Goal: Information Seeking & Learning: Learn about a topic

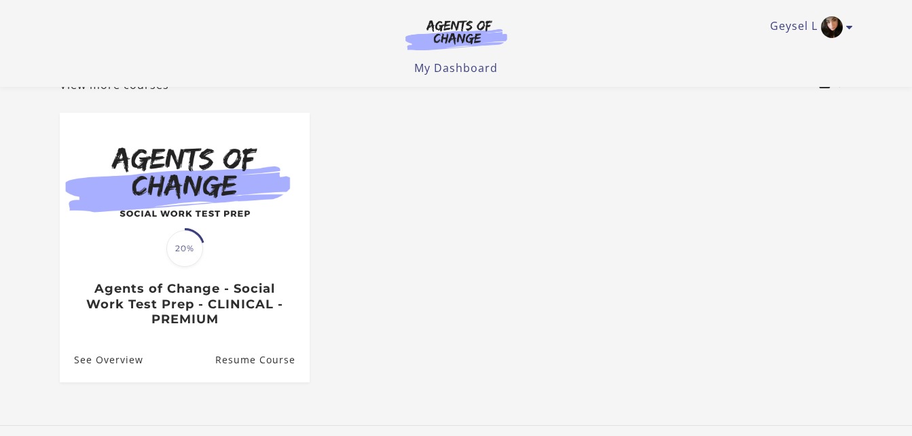
scroll to position [99, 0]
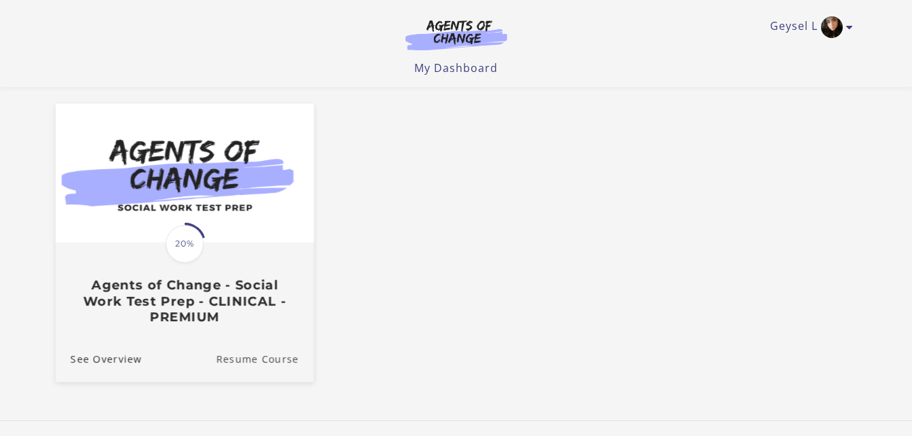
click at [275, 358] on link "Resume Course" at bounding box center [265, 357] width 98 height 45
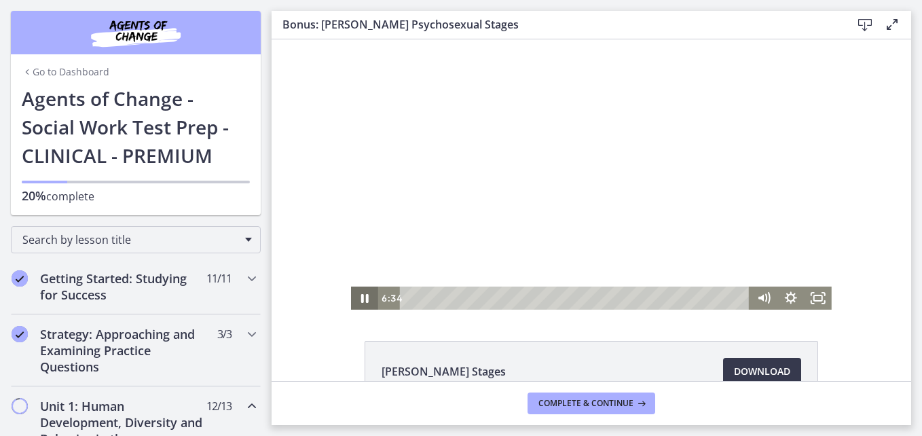
click at [362, 298] on icon "Pause" at bounding box center [364, 298] width 7 height 9
click at [362, 298] on icon "Play Video" at bounding box center [366, 299] width 8 height 12
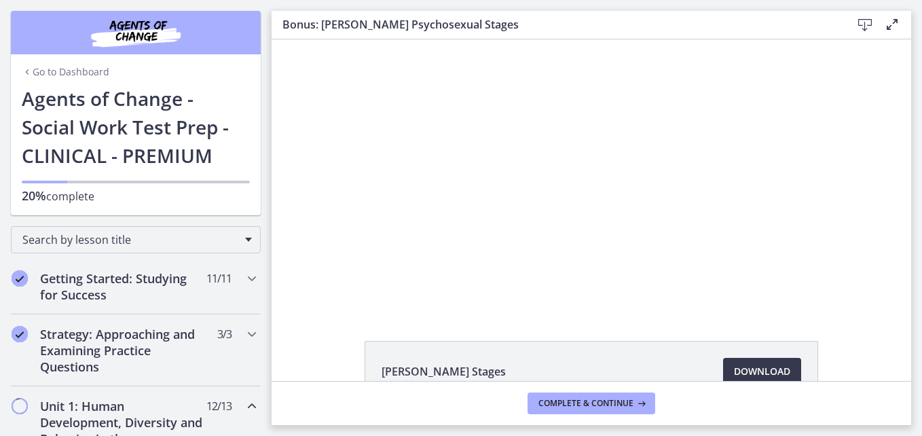
drag, startPoint x: 905, startPoint y: 269, endPoint x: 624, endPoint y: 216, distance: 285.9
click at [315, 123] on div "Click for sound @keyframes VOLUME_SMALL_WAVE_FLASH { 0% { opacity: 0; } 33% { o…" at bounding box center [590, 174] width 639 height 270
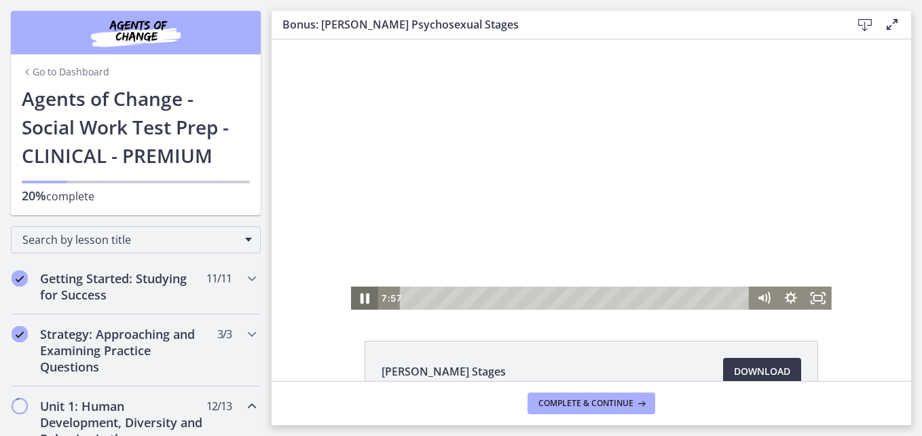
click at [362, 301] on icon "Pause" at bounding box center [364, 298] width 9 height 11
click at [362, 301] on icon "Play Video" at bounding box center [366, 298] width 33 height 28
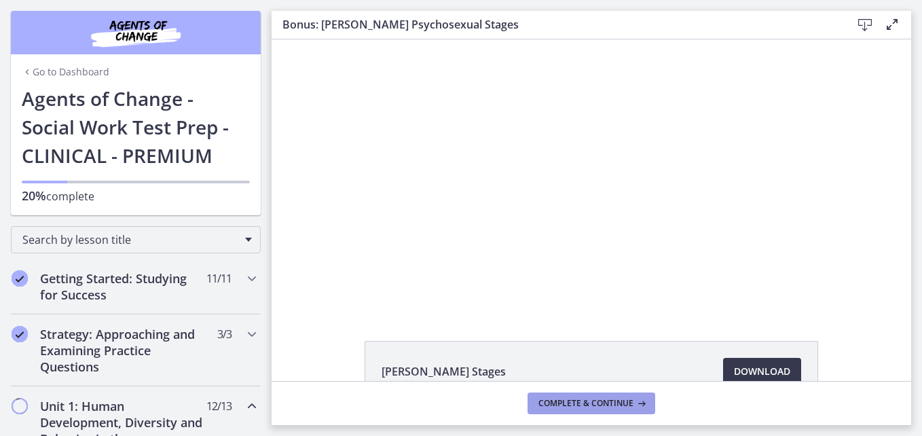
click at [554, 400] on span "Complete & continue" at bounding box center [585, 403] width 95 height 11
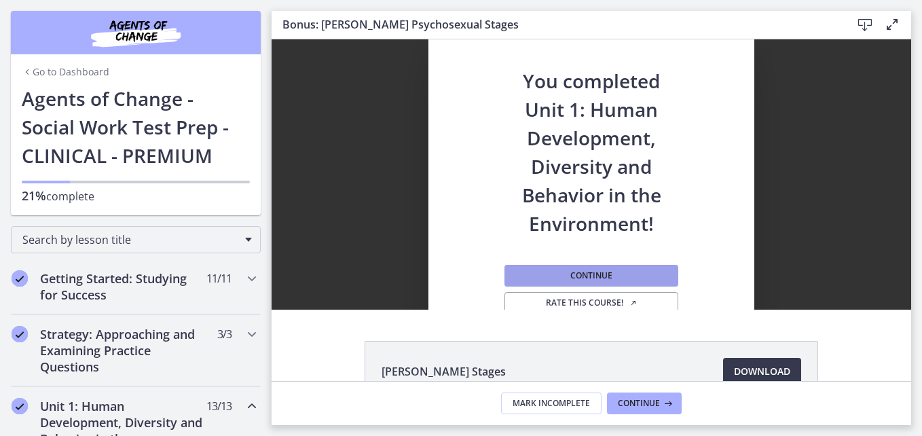
click at [584, 273] on span "Continue" at bounding box center [591, 275] width 42 height 11
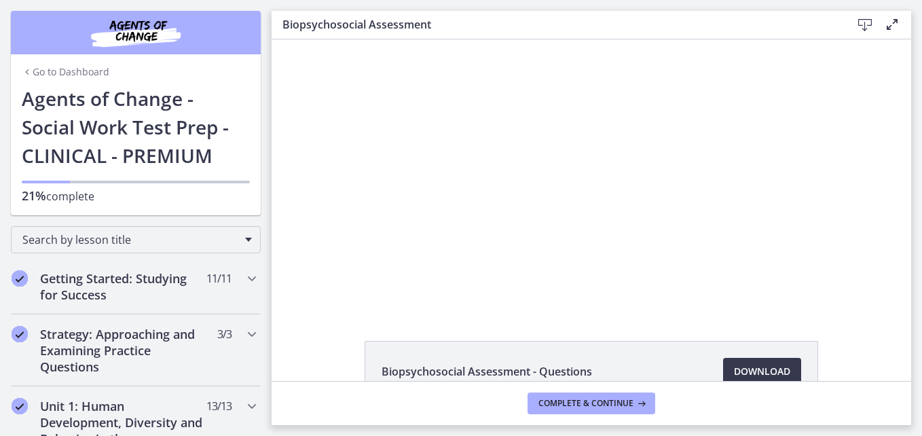
click at [535, 277] on div at bounding box center [591, 174] width 483 height 270
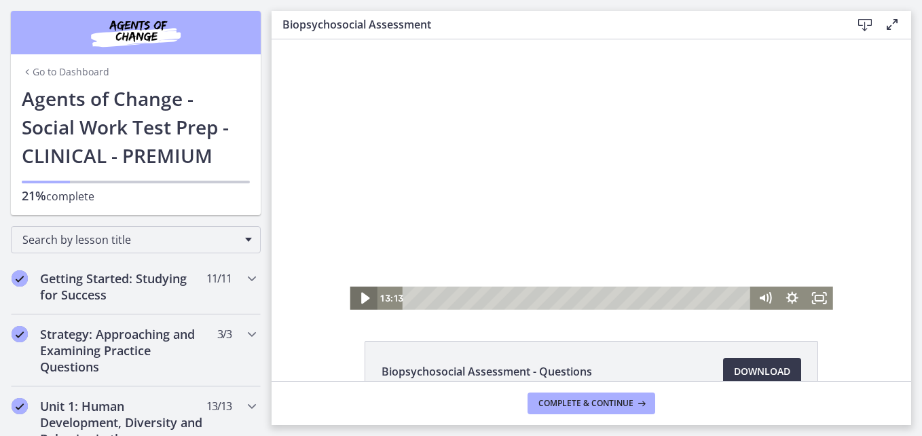
click at [363, 299] on icon "Play Video" at bounding box center [364, 298] width 33 height 28
click at [363, 299] on icon "Pause" at bounding box center [363, 298] width 33 height 28
